Goal: Information Seeking & Learning: Find specific fact

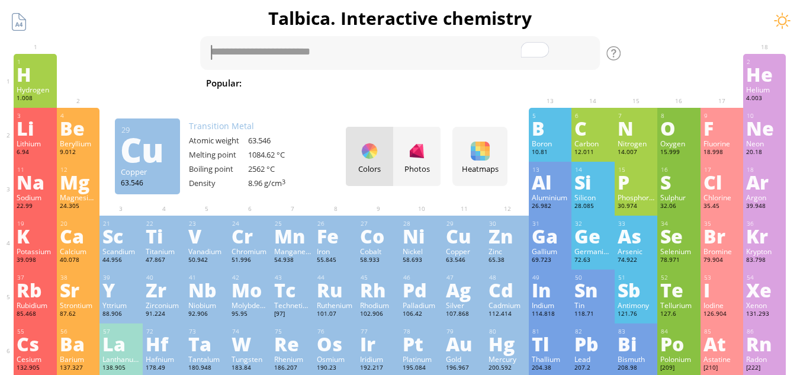
click at [373, 153] on div "Colors Photos" at bounding box center [393, 156] width 95 height 59
click at [784, 24] on div at bounding box center [782, 21] width 18 height 18
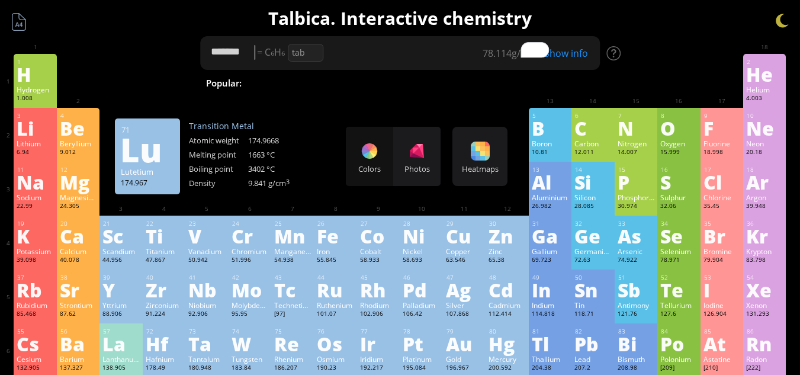
type textarea "********"
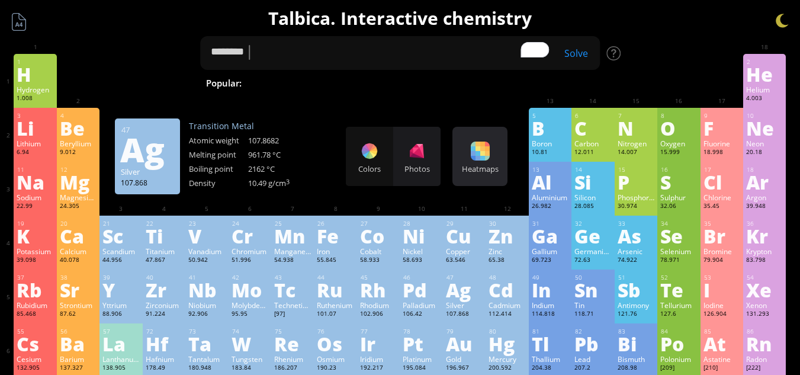
drag, startPoint x: 510, startPoint y: 138, endPoint x: 501, endPoint y: 144, distance: 10.7
click at [507, 139] on div "Heatmaps Heatmaps Normal mode Melting point Boiling point Density Atomic weight…" at bounding box center [479, 156] width 55 height 59
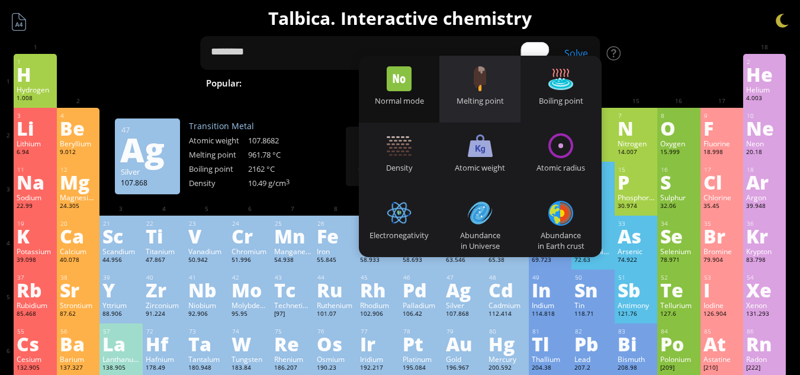
click at [495, 97] on div "Melting point" at bounding box center [479, 100] width 81 height 11
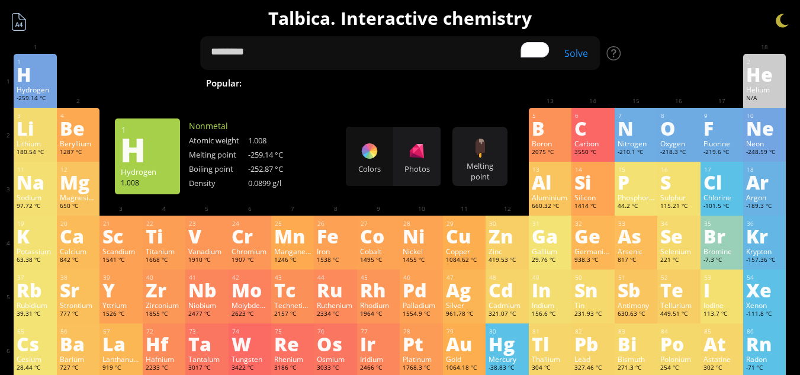
click at [14, 21] on div at bounding box center [19, 22] width 22 height 22
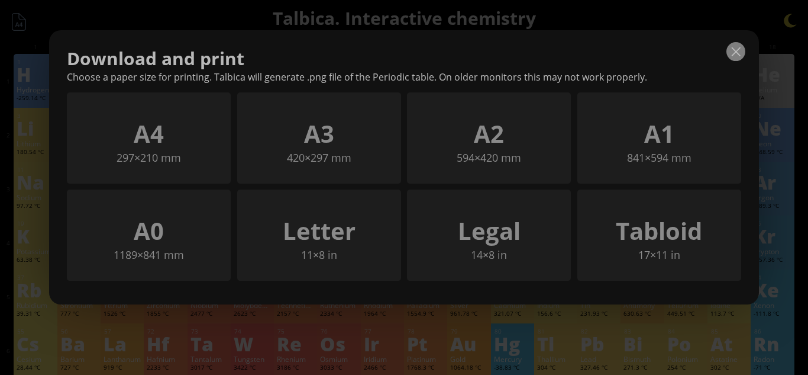
click at [734, 52] on div at bounding box center [736, 51] width 19 height 19
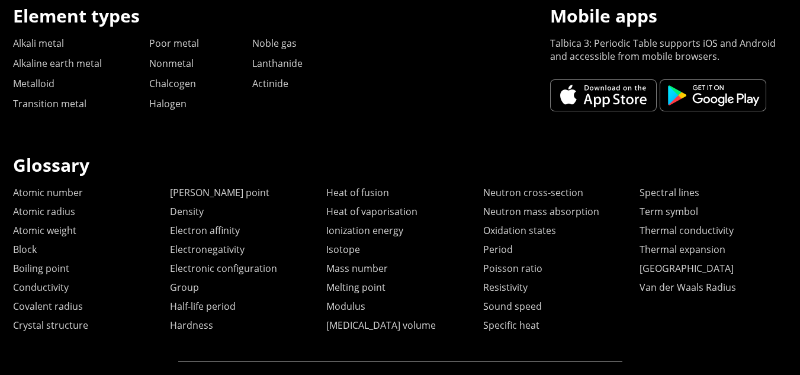
scroll to position [643, 0]
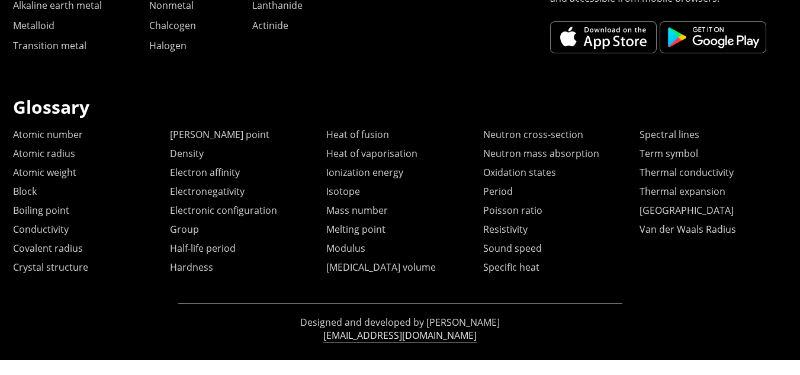
click at [392, 334] on link "[EMAIL_ADDRESS][DOMAIN_NAME]" at bounding box center [399, 335] width 153 height 14
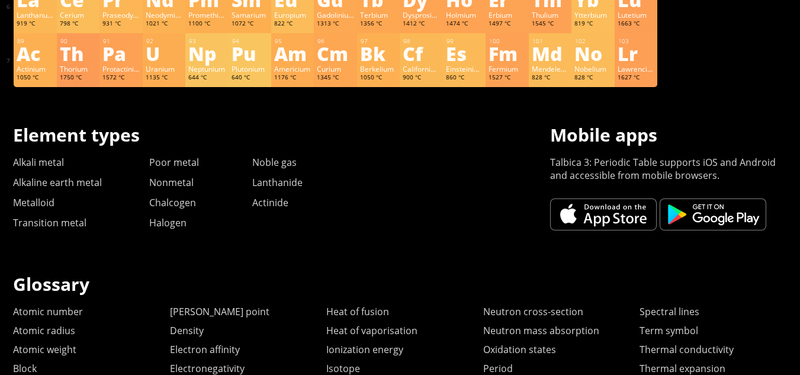
scroll to position [592, 0]
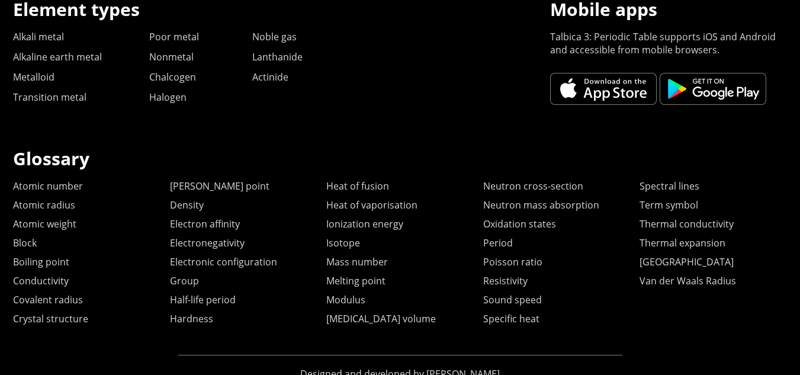
click at [724, 84] on link at bounding box center [712, 89] width 107 height 32
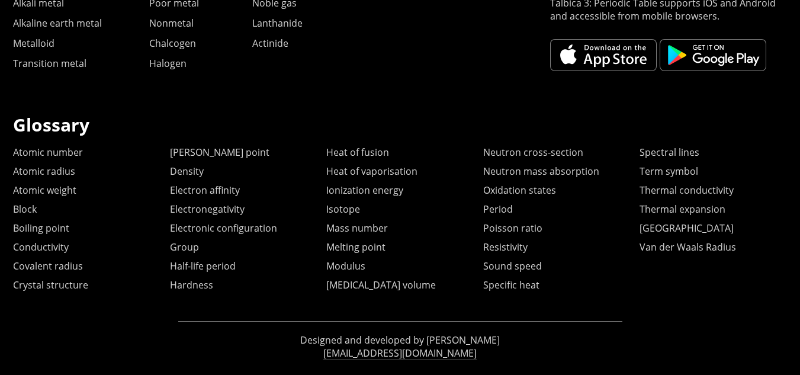
scroll to position [643, 0]
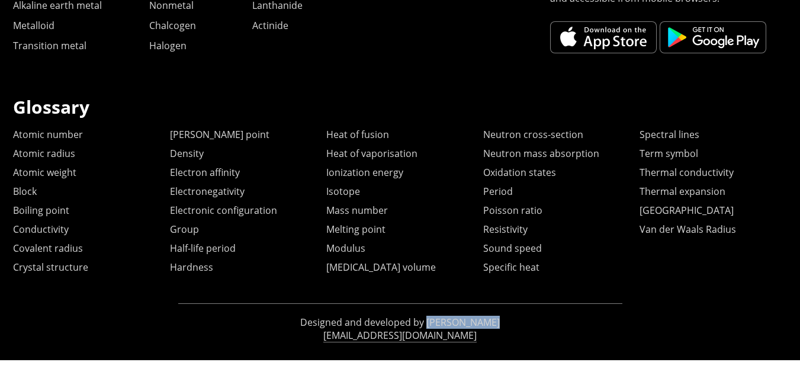
drag, startPoint x: 500, startPoint y: 320, endPoint x: 434, endPoint y: 320, distance: 65.7
click at [434, 320] on p "Designed and developed by [PERSON_NAME]" at bounding box center [400, 321] width 444 height 13
copy p "[PERSON_NAME]"
